Goal: Task Accomplishment & Management: Complete application form

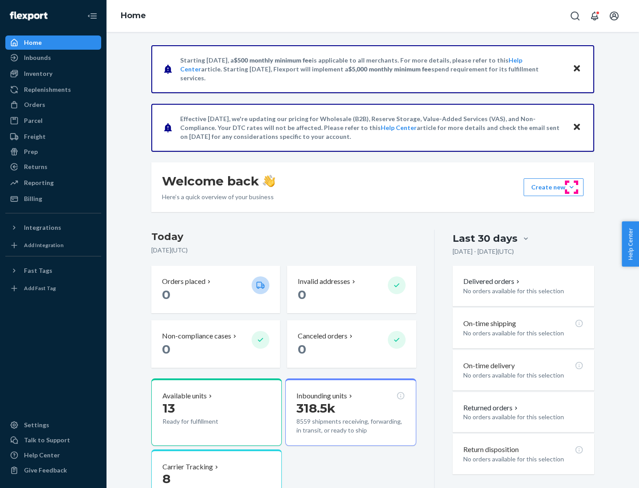
click at [571, 187] on button "Create new Create new inbound Create new order Create new product" at bounding box center [553, 187] width 60 height 18
click at [53, 58] on div "Inbounds" at bounding box center [53, 57] width 94 height 12
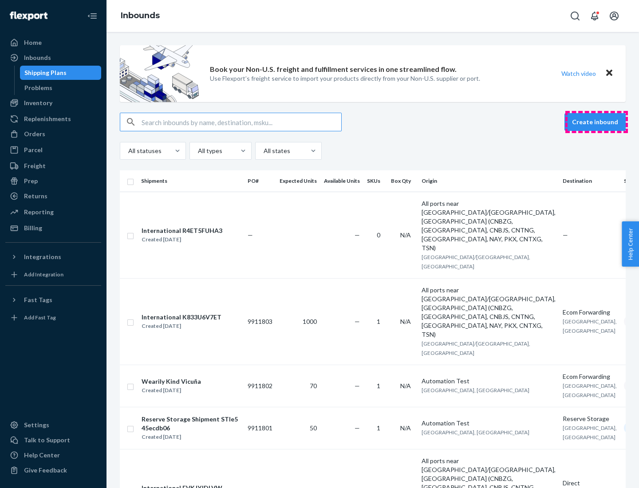
click at [596, 122] on button "Create inbound" at bounding box center [594, 122] width 61 height 18
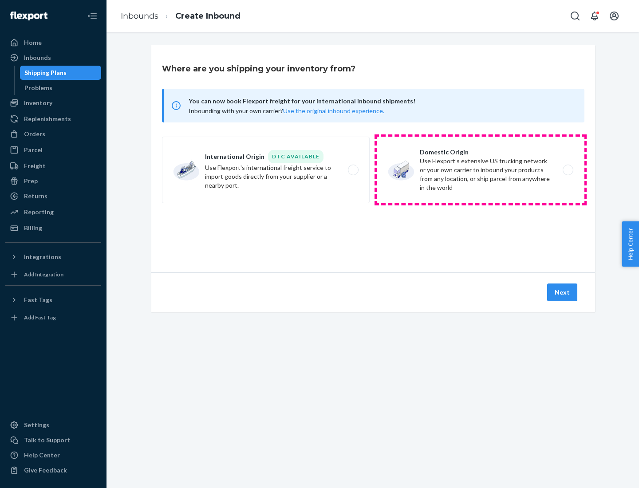
click at [480, 170] on label "Domestic Origin Use Flexport’s extensive US trucking network or your own carrie…" at bounding box center [480, 170] width 208 height 67
click at [567, 170] on input "Domestic Origin Use Flexport’s extensive US trucking network or your own carrie…" at bounding box center [570, 170] width 6 height 6
radio input "true"
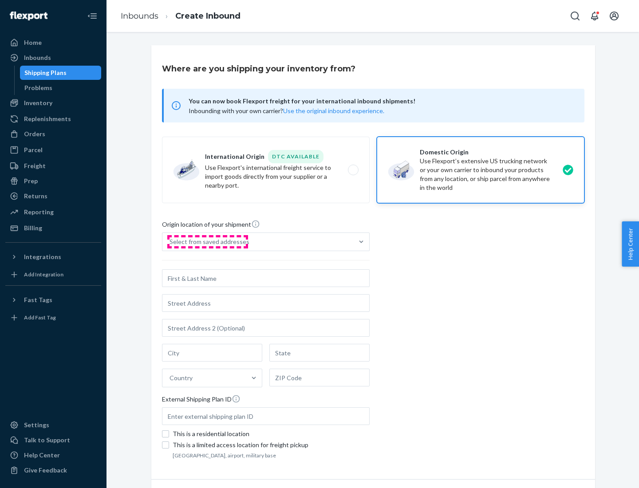
click at [207, 242] on div "Select from saved addresses" at bounding box center [209, 241] width 80 height 9
click at [170, 242] on input "Select from saved addresses" at bounding box center [169, 241] width 1 height 9
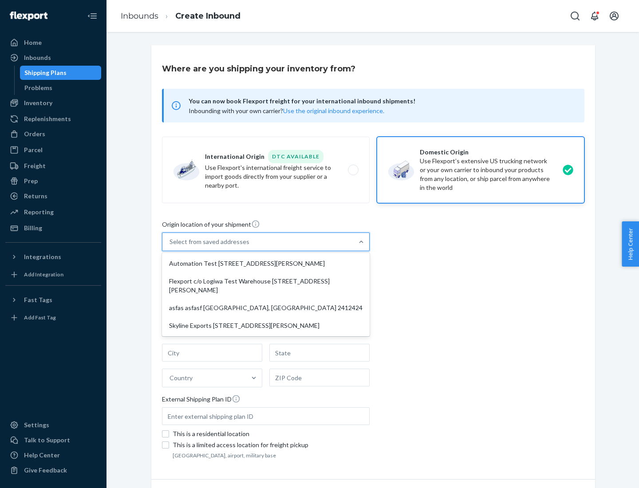
scroll to position [4, 0]
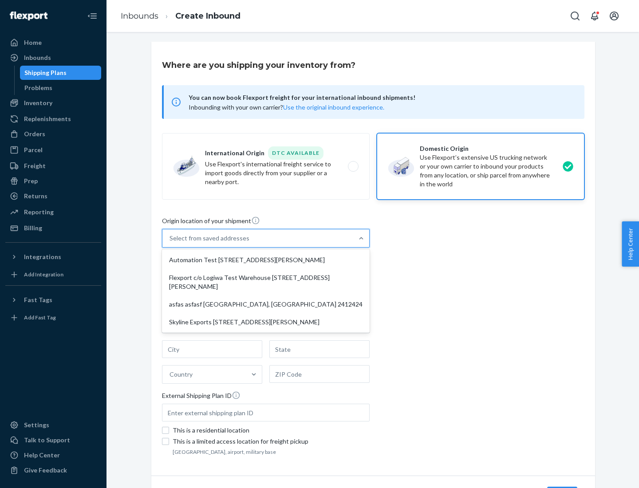
click at [266, 260] on div "Automation Test [STREET_ADDRESS][PERSON_NAME]" at bounding box center [266, 260] width 204 height 18
click at [170, 243] on input "option Automation Test [STREET_ADDRESS][PERSON_NAME] focused, 1 of 4. 4 results…" at bounding box center [169, 238] width 1 height 9
type input "Automation Test"
type input "9th Floor"
type input "[GEOGRAPHIC_DATA]"
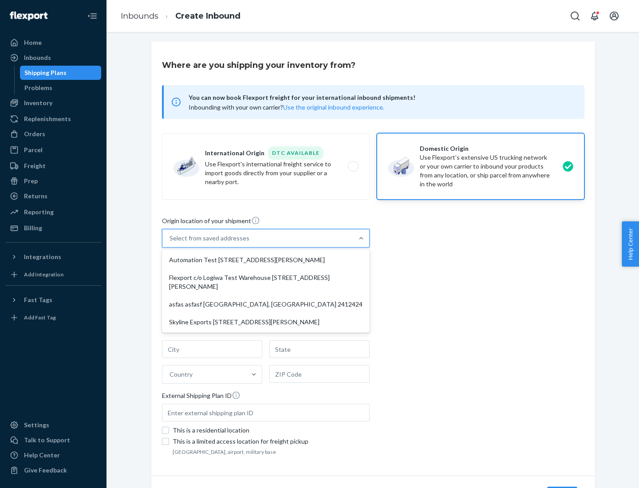
type input "CA"
type input "94104"
type input "[STREET_ADDRESS][PERSON_NAME]"
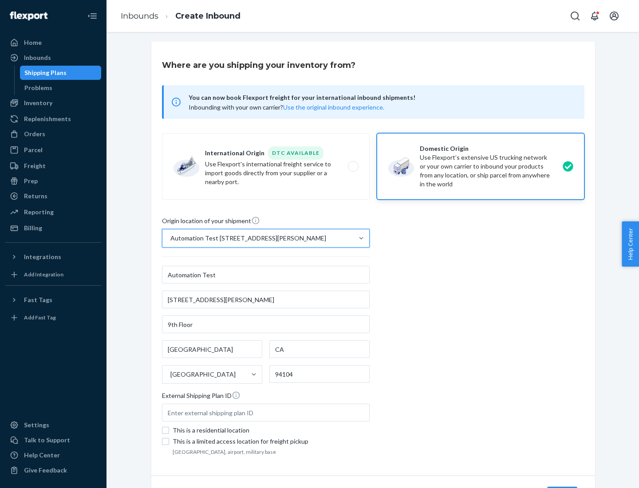
scroll to position [52, 0]
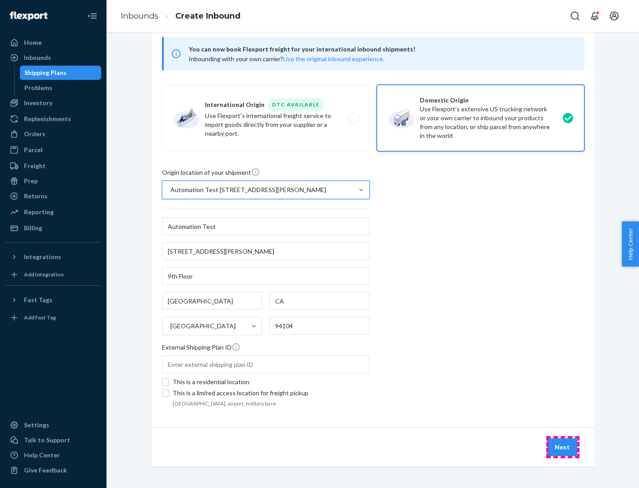
click at [562, 447] on button "Next" at bounding box center [562, 447] width 30 height 18
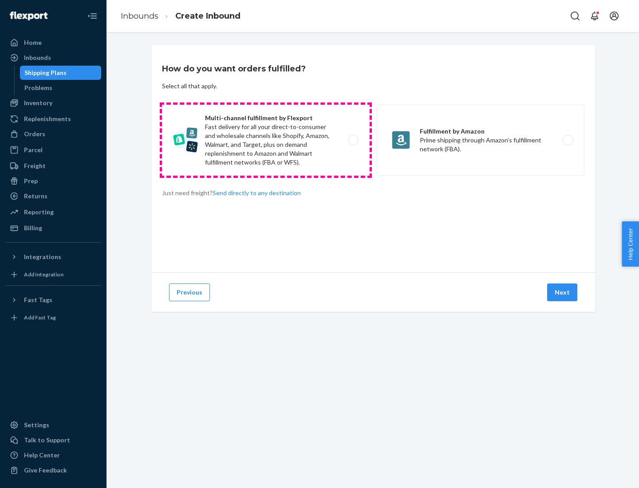
click at [266, 140] on label "Multi-channel fulfillment by Flexport Fast delivery for all your direct-to-cons…" at bounding box center [266, 140] width 208 height 71
click at [353, 140] on input "Multi-channel fulfillment by Flexport Fast delivery for all your direct-to-cons…" at bounding box center [356, 140] width 6 height 6
radio input "true"
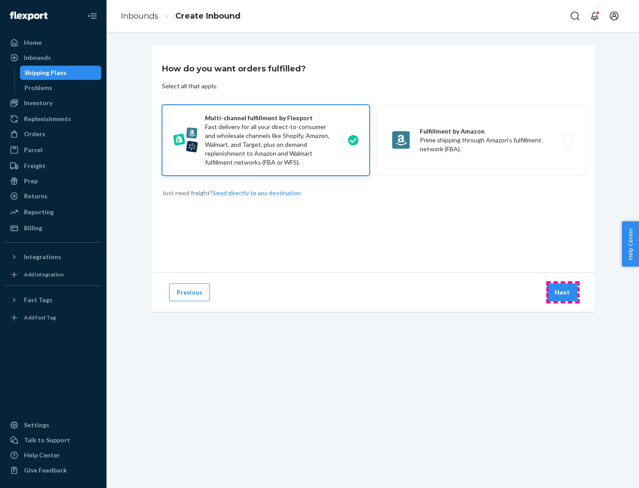
click at [562, 292] on button "Next" at bounding box center [562, 292] width 30 height 18
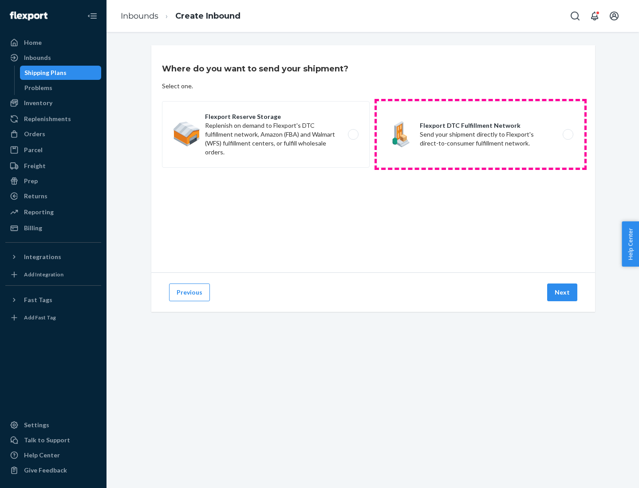
click at [480, 134] on label "Flexport DTC Fulfillment Network Send your shipment directly to Flexport's dire…" at bounding box center [480, 134] width 208 height 67
click at [567, 134] on input "Flexport DTC Fulfillment Network Send your shipment directly to Flexport's dire…" at bounding box center [570, 135] width 6 height 6
radio input "true"
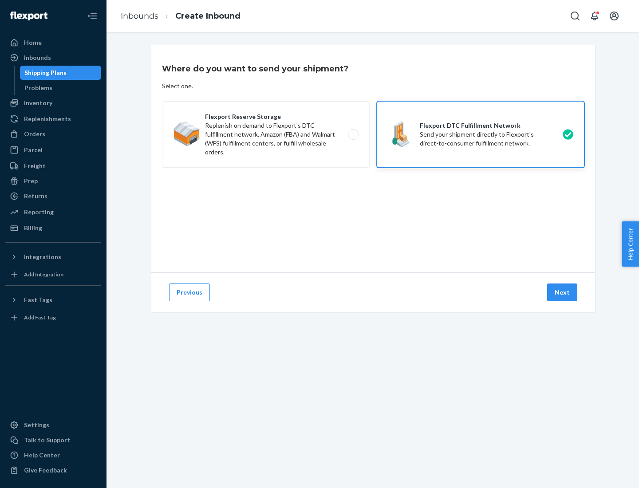
click at [562, 292] on button "Next" at bounding box center [562, 292] width 30 height 18
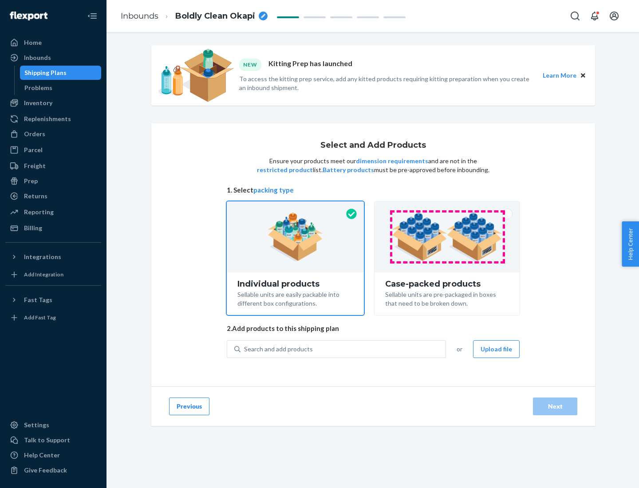
click at [447, 237] on img at bounding box center [447, 236] width 110 height 49
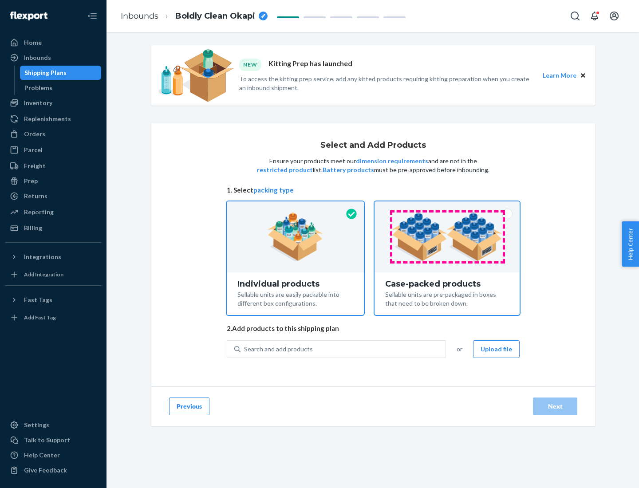
click at [447, 207] on input "Case-packed products Sellable units are pre-packaged in boxes that need to be b…" at bounding box center [447, 204] width 6 height 6
radio input "true"
radio input "false"
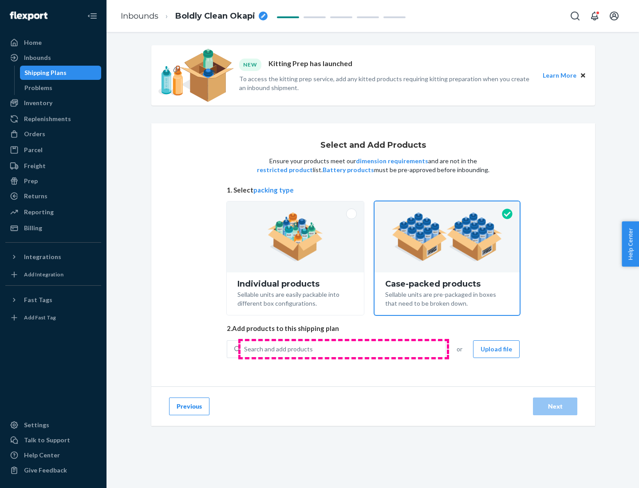
click at [343, 349] on div "Search and add products" at bounding box center [342, 349] width 205 height 16
click at [245, 349] on input "Search and add products" at bounding box center [244, 349] width 1 height 9
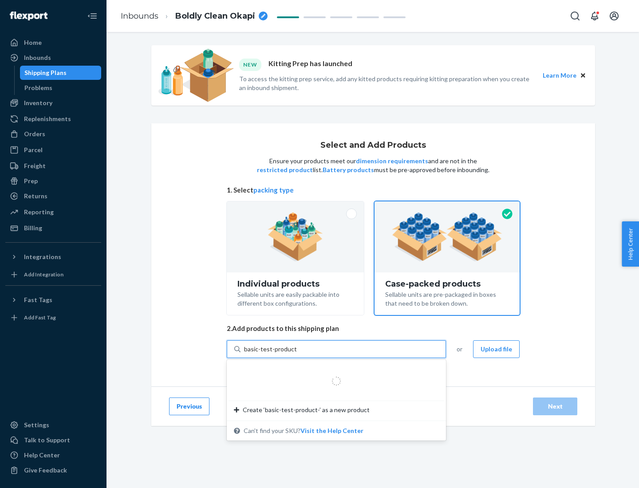
type input "basic-test-product-1"
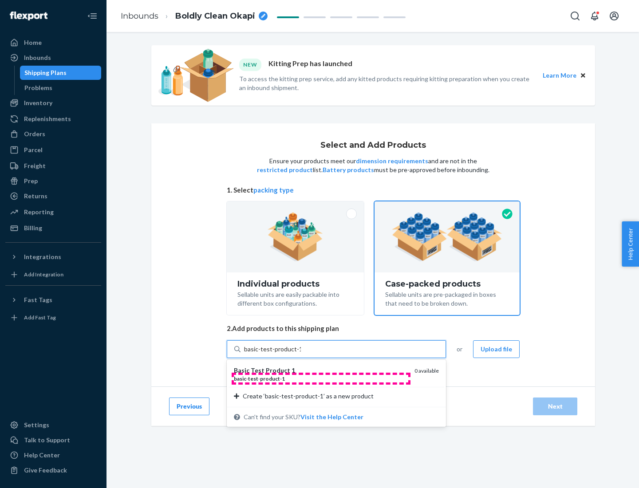
click at [321, 378] on div "basic - test - product - 1" at bounding box center [320, 379] width 173 height 8
click at [301, 353] on input "basic-test-product-1" at bounding box center [272, 349] width 57 height 9
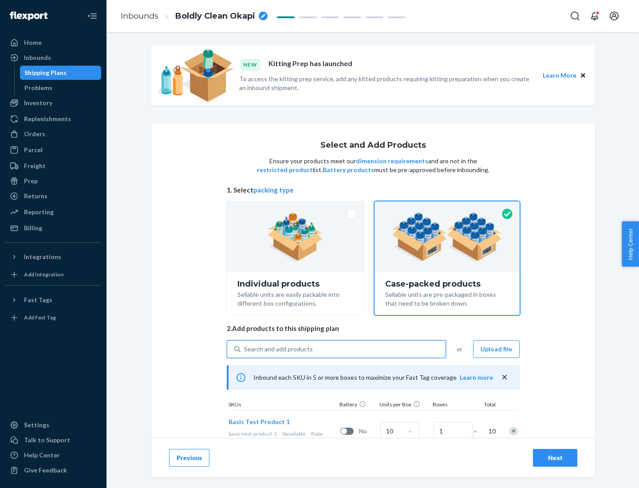
scroll to position [32, 0]
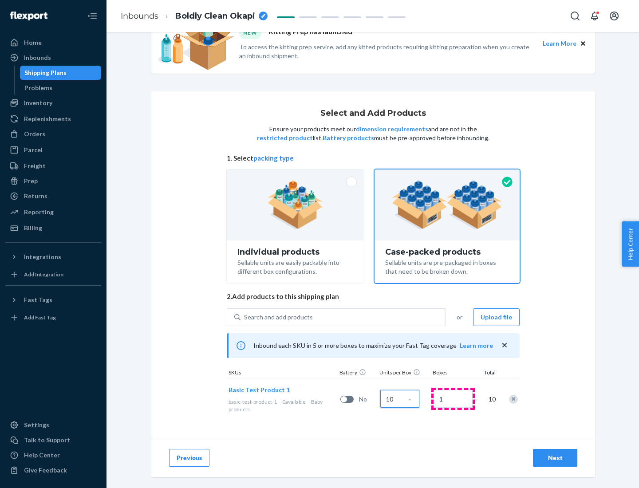
type input "10"
type input "7"
click at [555, 458] on div "Next" at bounding box center [554, 457] width 29 height 9
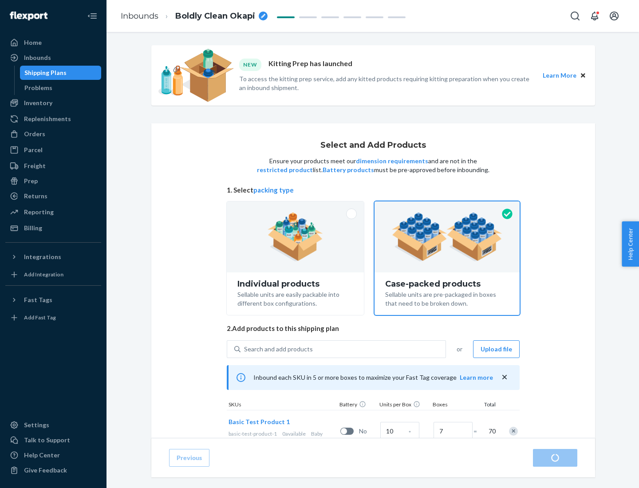
radio input "true"
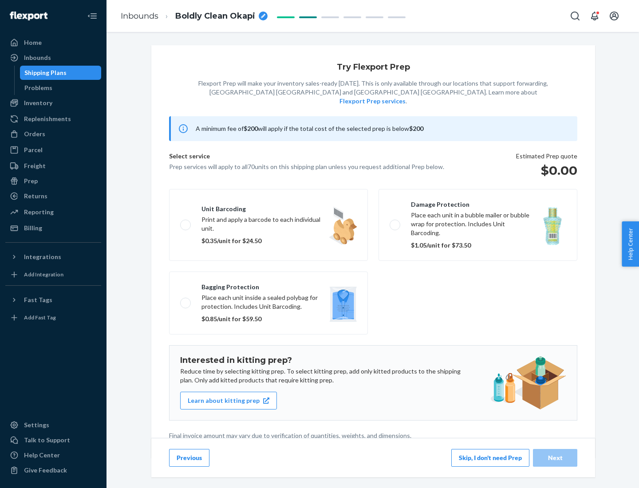
scroll to position [2, 0]
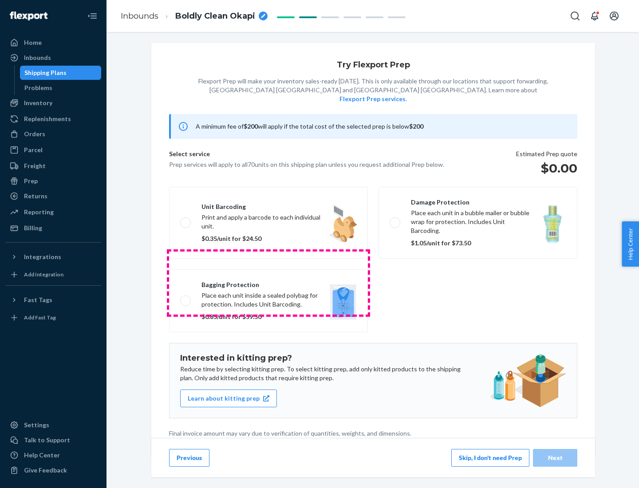
click at [268, 282] on label "Bagging protection Place each unit inside a sealed polybag for protection. Incl…" at bounding box center [268, 300] width 199 height 63
click at [186, 298] on input "Bagging protection Place each unit inside a sealed polybag for protection. Incl…" at bounding box center [183, 301] width 6 height 6
checkbox input "true"
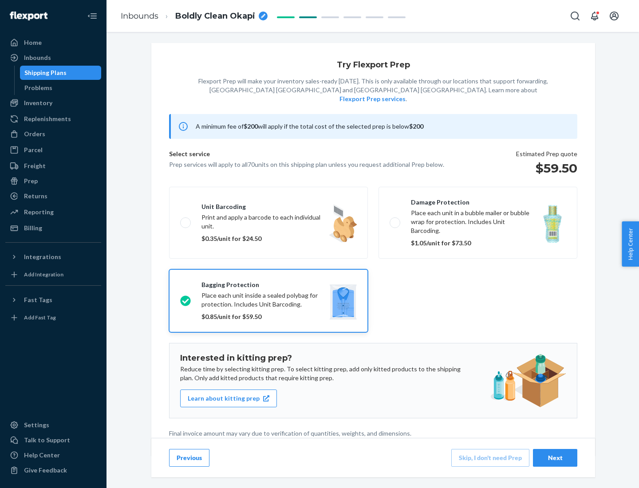
click at [555, 457] on div "Next" at bounding box center [554, 457] width 29 height 9
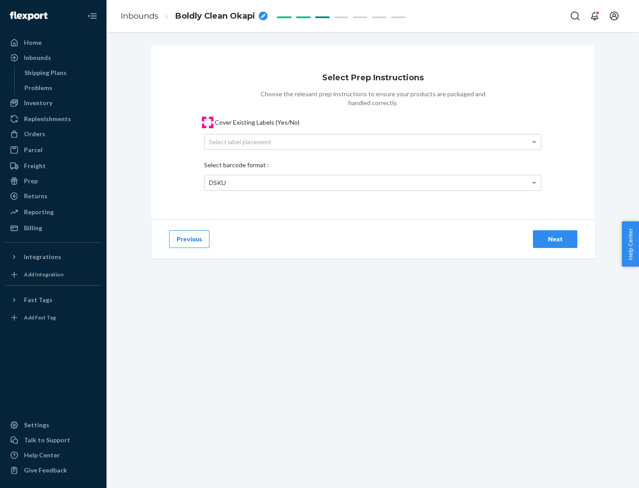
click at [208, 122] on input "Cover Existing Labels (Yes/No)" at bounding box center [207, 122] width 7 height 7
checkbox input "true"
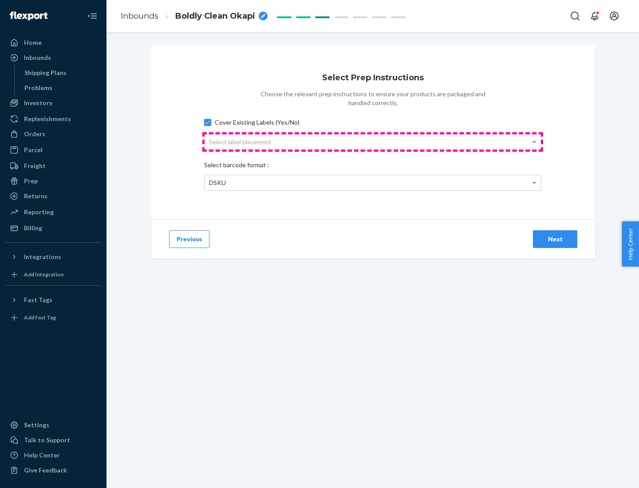
click at [372, 141] on div "Select label placement" at bounding box center [372, 141] width 336 height 15
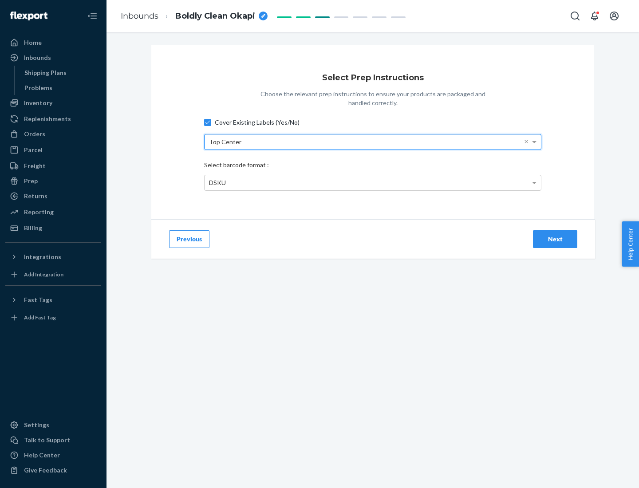
click at [372, 182] on div "DSKU" at bounding box center [372, 182] width 336 height 15
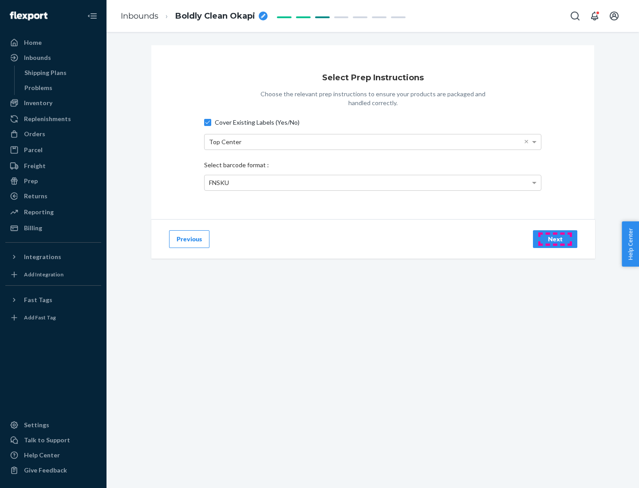
click at [555, 239] on div "Next" at bounding box center [554, 239] width 29 height 9
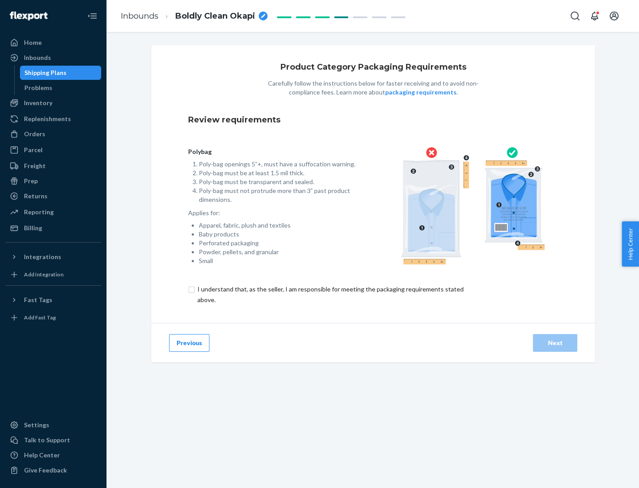
click at [329, 294] on input "checkbox" at bounding box center [335, 294] width 295 height 21
checkbox input "true"
click at [555, 342] on div "Next" at bounding box center [554, 342] width 29 height 9
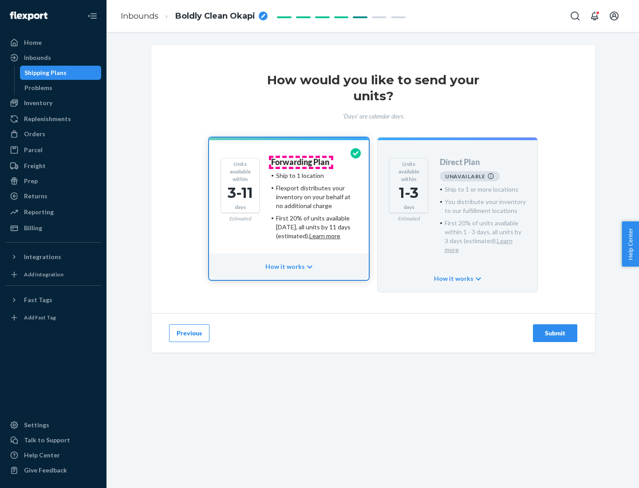
click at [301, 162] on h4 "Forwarding Plan" at bounding box center [300, 162] width 58 height 9
click at [555, 329] on div "Submit" at bounding box center [554, 333] width 29 height 9
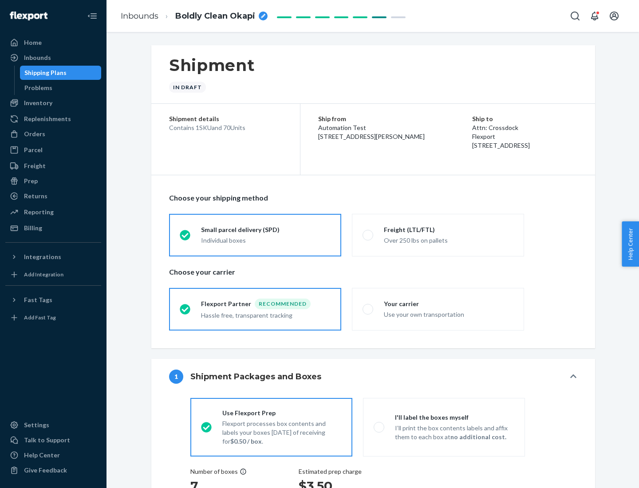
radio input "true"
radio input "false"
radio input "true"
radio input "false"
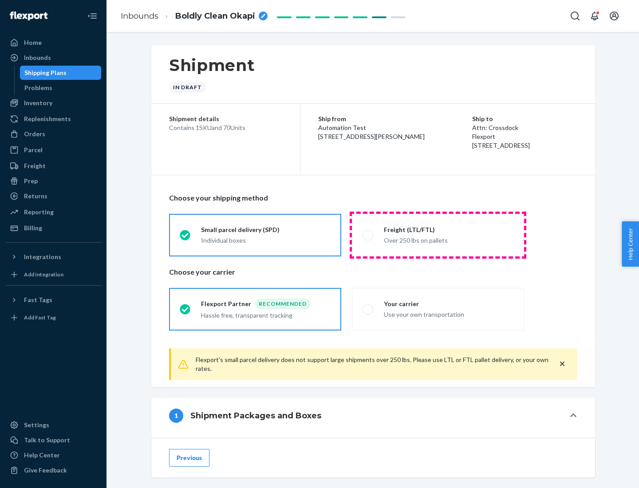
click at [438, 235] on div "Over 250 lbs on pallets" at bounding box center [448, 239] width 129 height 11
click at [368, 235] on input "Freight (LTL/FTL) Over 250 lbs on pallets" at bounding box center [365, 235] width 6 height 6
radio input "true"
radio input "false"
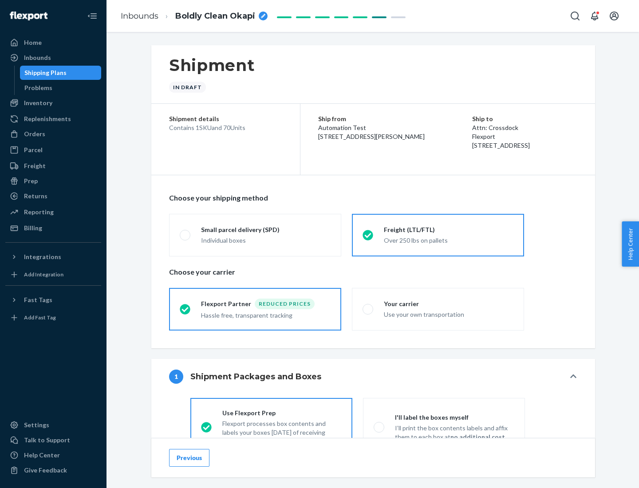
scroll to position [49, 0]
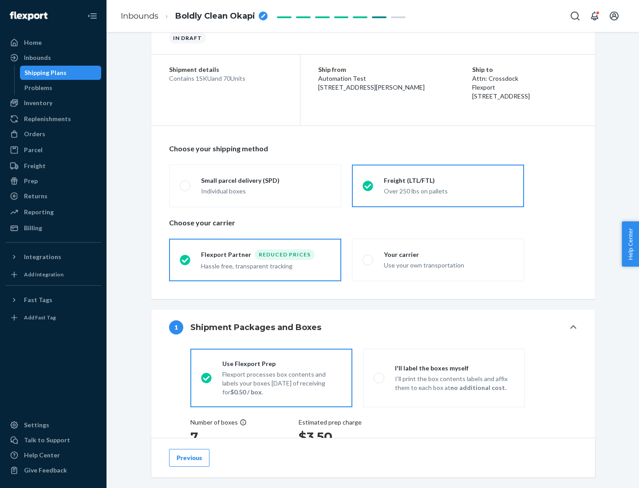
click at [255, 260] on div "Hassle free, transparent tracking" at bounding box center [265, 265] width 129 height 11
click at [185, 259] on input "Flexport Partner Reduced prices Hassle free, transparent tracking" at bounding box center [183, 260] width 6 height 6
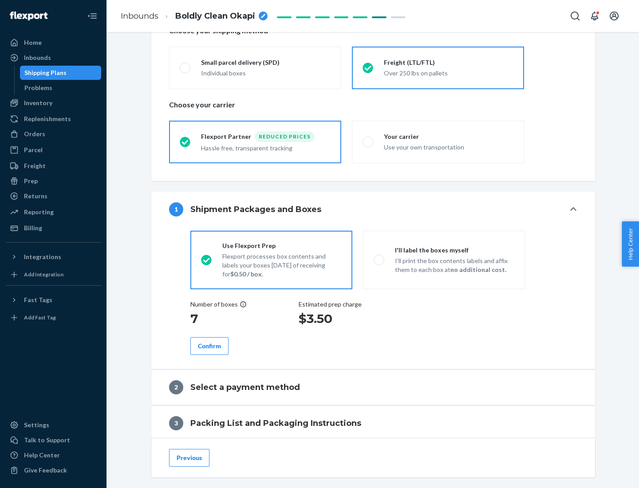
click at [443, 259] on p "I’ll print the box contents labels and affix them to each box at no additional …" at bounding box center [454, 265] width 119 height 18
click at [379, 259] on input "I'll label the boxes myself I’ll print the box contents labels and affix them t…" at bounding box center [376, 260] width 6 height 6
radio input "true"
radio input "false"
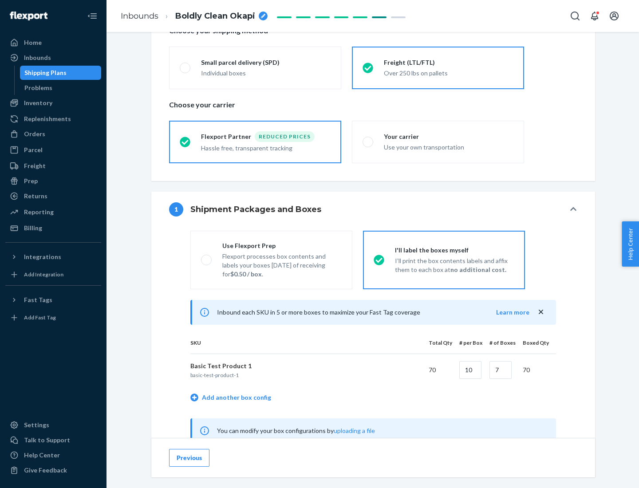
scroll to position [277, 0]
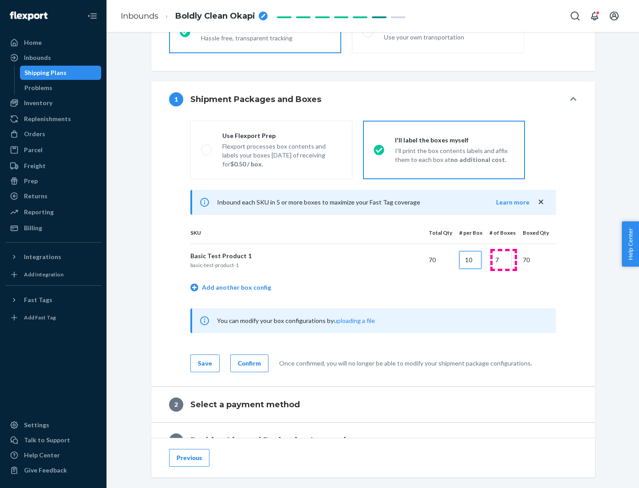
type input "10"
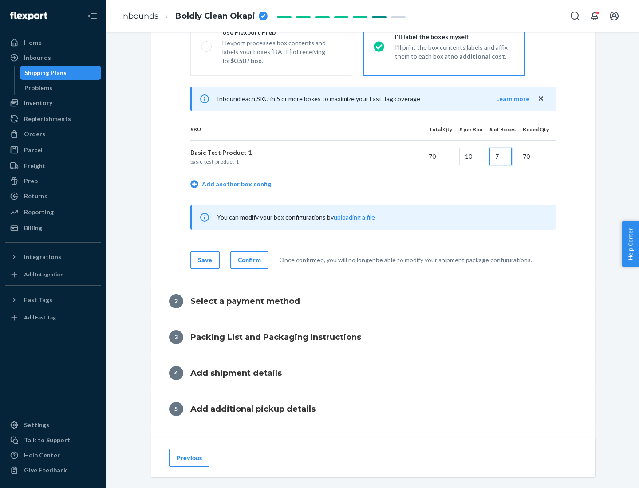
type input "7"
click at [248, 259] on div "Confirm" at bounding box center [249, 259] width 23 height 9
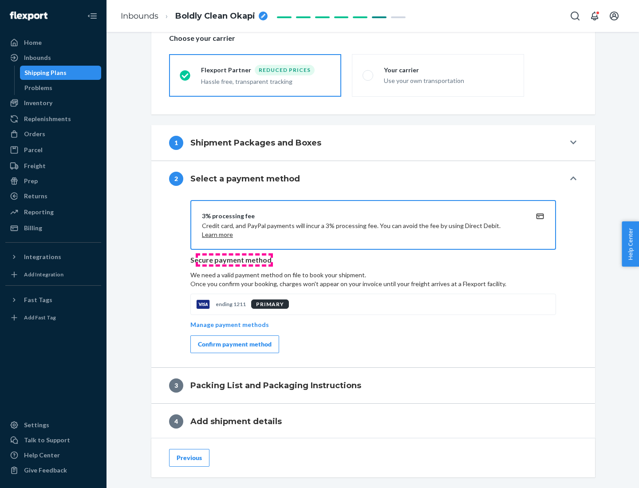
scroll to position [318, 0]
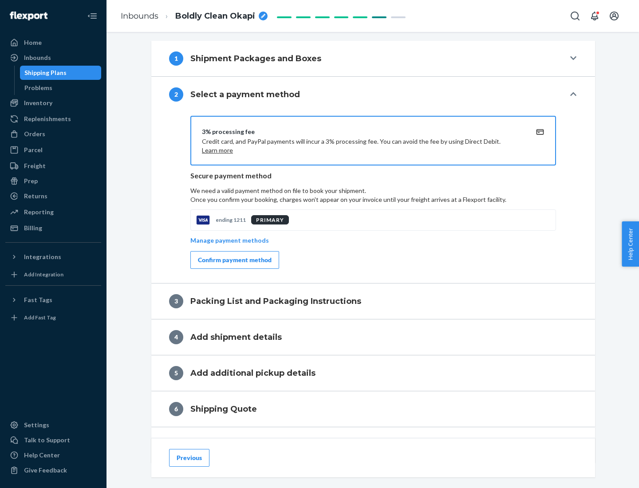
click at [234, 260] on div "Confirm payment method" at bounding box center [235, 259] width 74 height 9
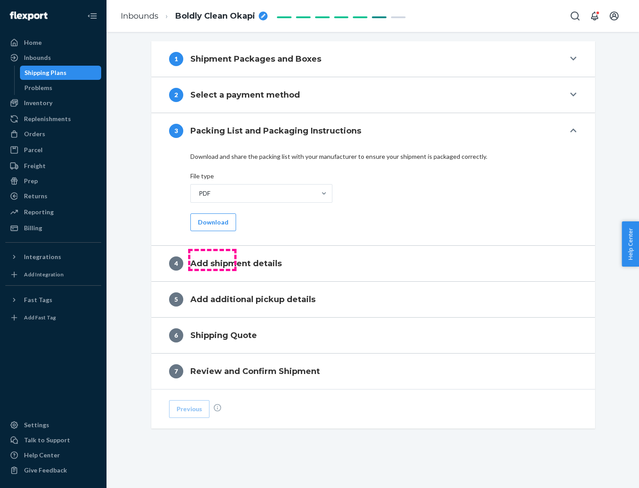
scroll to position [280, 0]
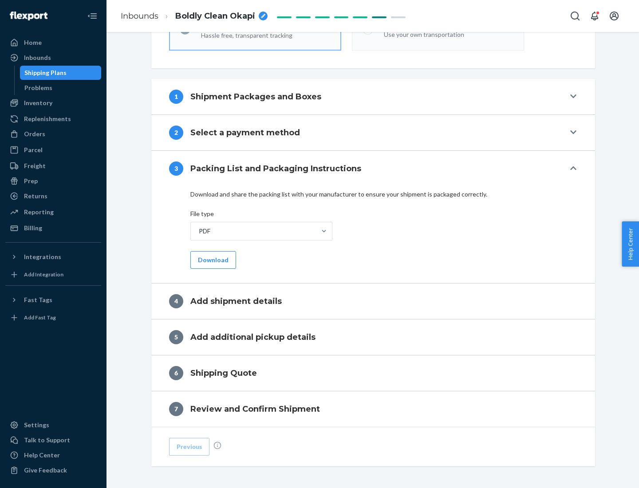
click at [212, 259] on button "Download" at bounding box center [213, 260] width 46 height 18
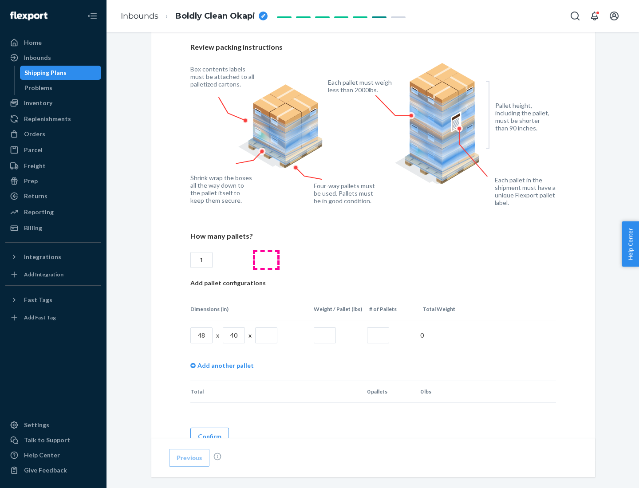
scroll to position [608, 0]
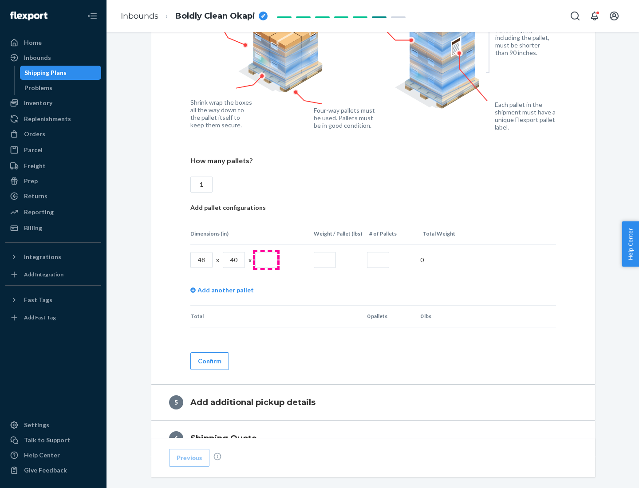
type input "1"
type input "40"
type input "200"
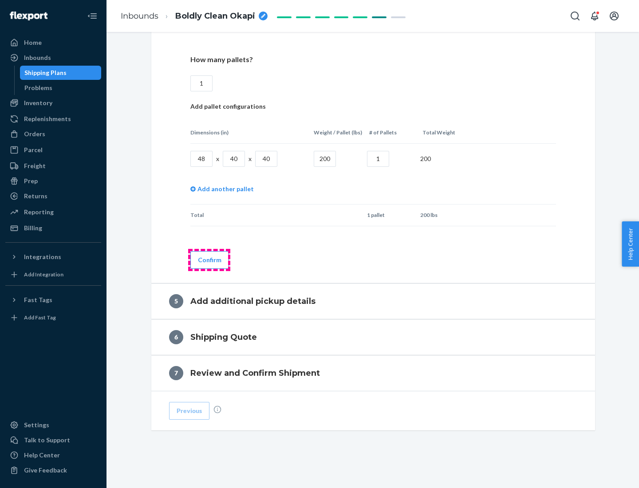
type input "1"
click at [209, 259] on button "Confirm" at bounding box center [209, 260] width 39 height 18
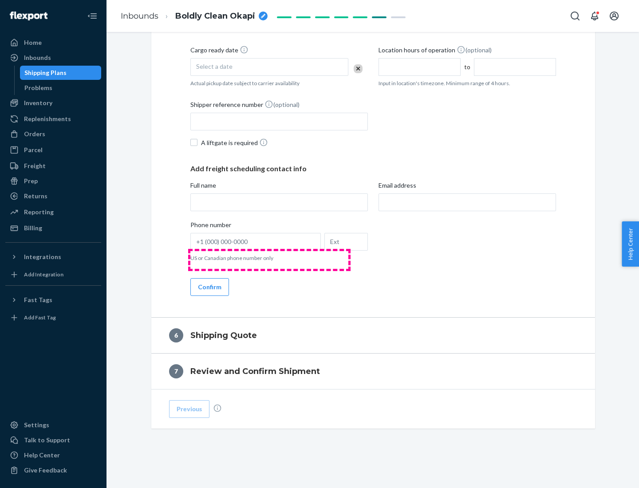
scroll to position [303, 0]
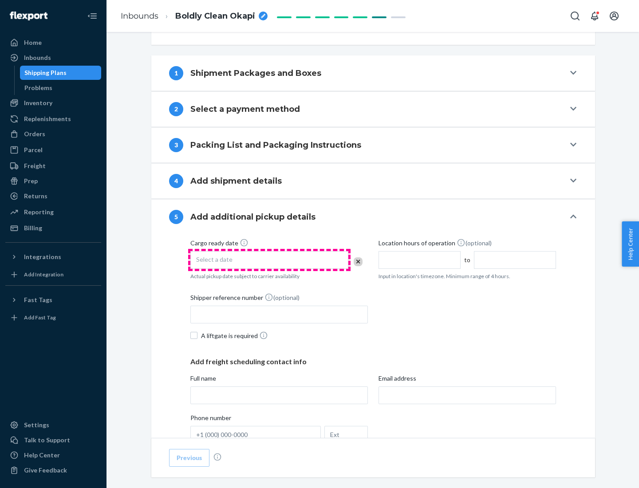
click at [269, 259] on div "Select a date" at bounding box center [269, 260] width 158 height 18
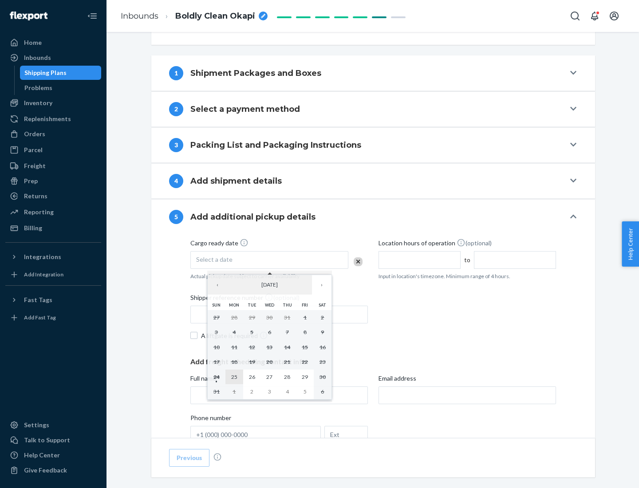
click at [234, 376] on abbr "25" at bounding box center [234, 376] width 6 height 7
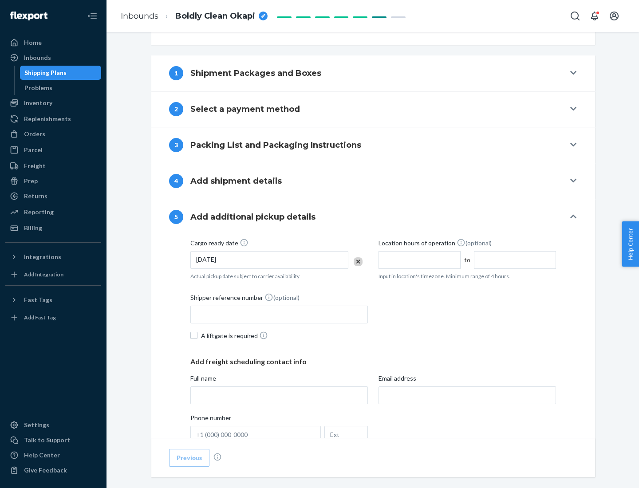
scroll to position [439, 0]
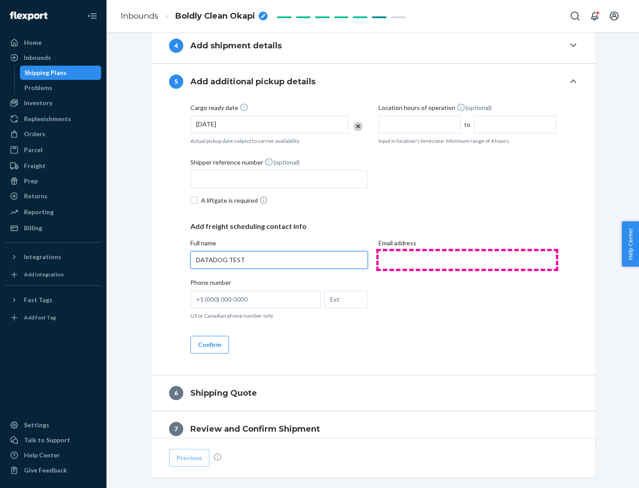
type input "DATADOG TEST"
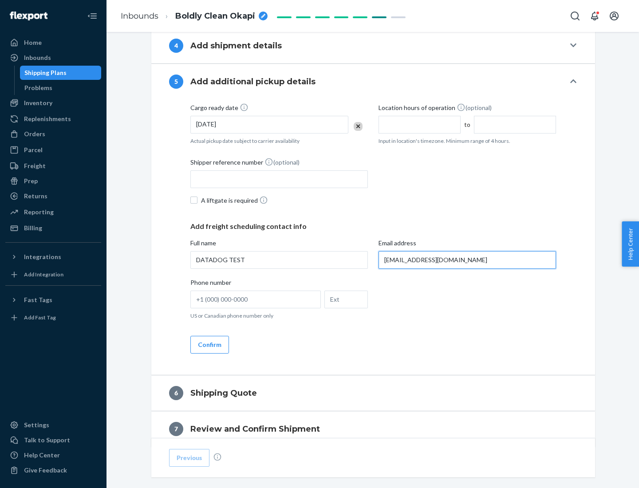
scroll to position [478, 0]
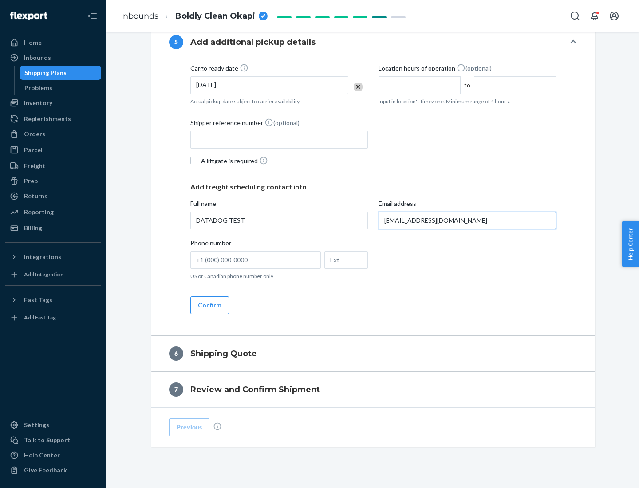
type input "[EMAIL_ADDRESS][DOMAIN_NAME]"
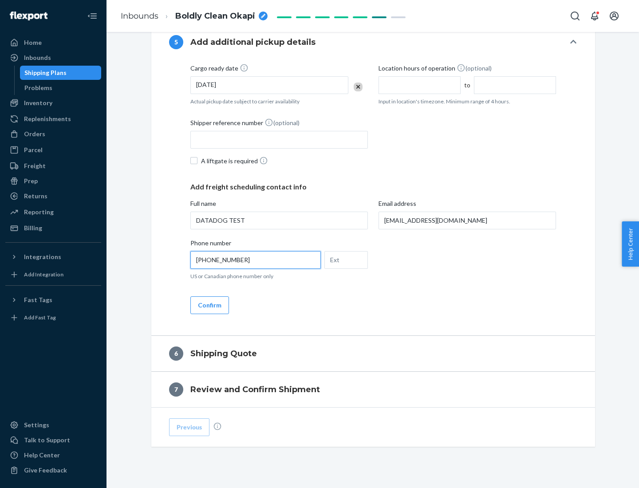
scroll to position [496, 0]
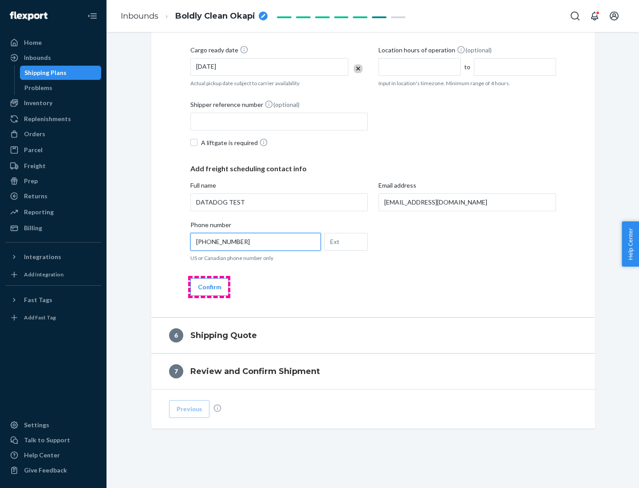
type input "[PHONE_NUMBER]"
click at [209, 286] on button "Confirm" at bounding box center [209, 287] width 39 height 18
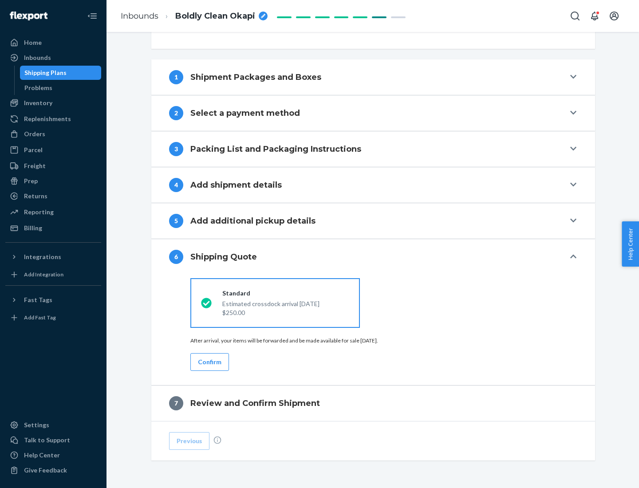
scroll to position [331, 0]
